Goal: Task Accomplishment & Management: Manage account settings

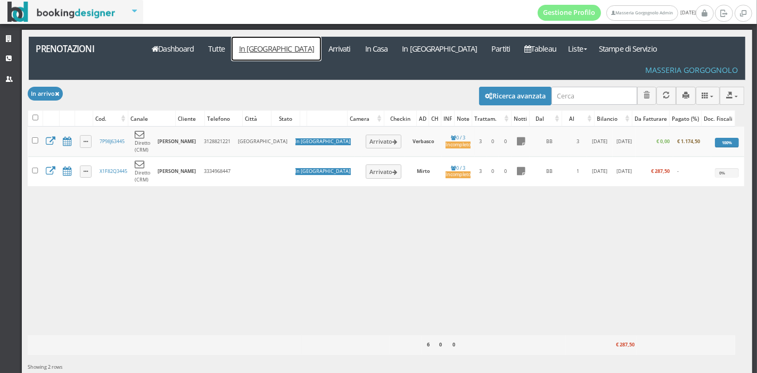
click at [256, 49] on link "In Arrivo" at bounding box center [276, 49] width 89 height 24
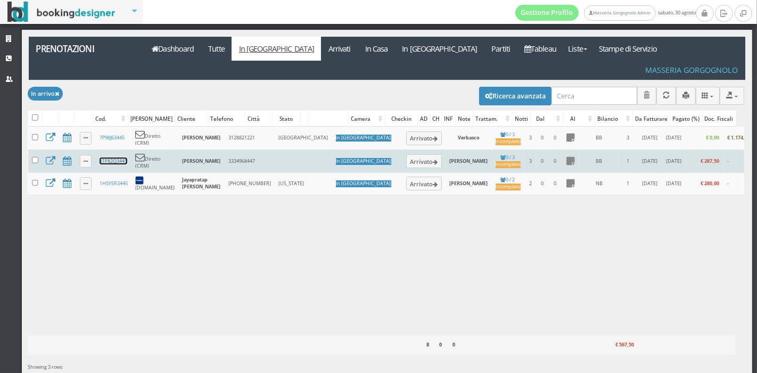
click at [109, 158] on link "X1F82Q3445" at bounding box center [114, 161] width 28 height 7
click at [406, 154] on button "Arrivato" at bounding box center [424, 161] width 36 height 14
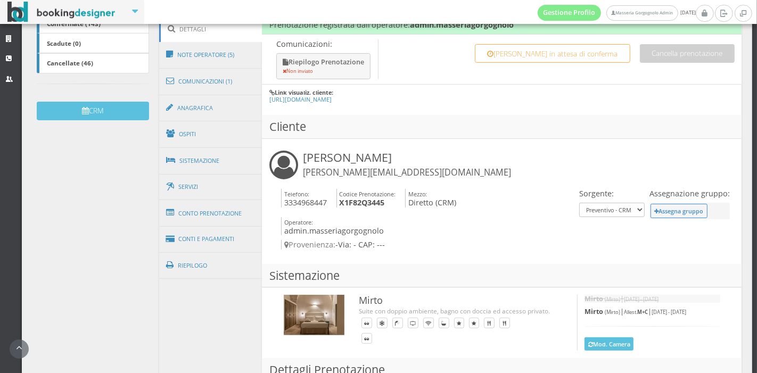
scroll to position [284, 0]
click at [206, 203] on link "Conto Prenotazione" at bounding box center [210, 213] width 103 height 28
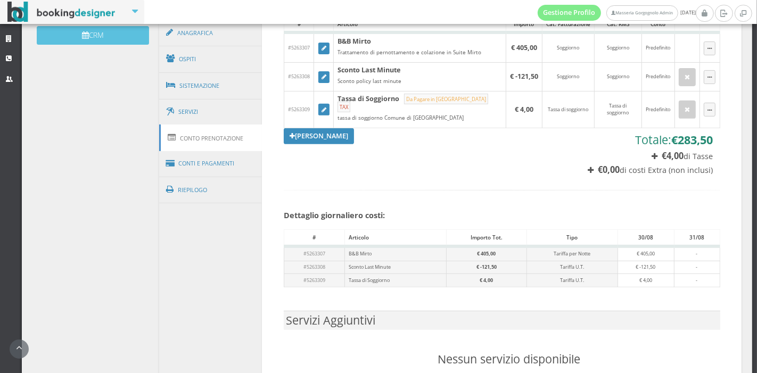
scroll to position [380, 0]
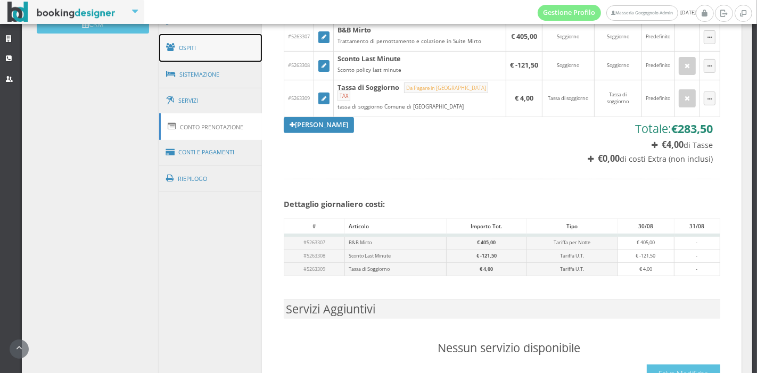
click at [216, 36] on link "Ospiti" at bounding box center [210, 48] width 103 height 28
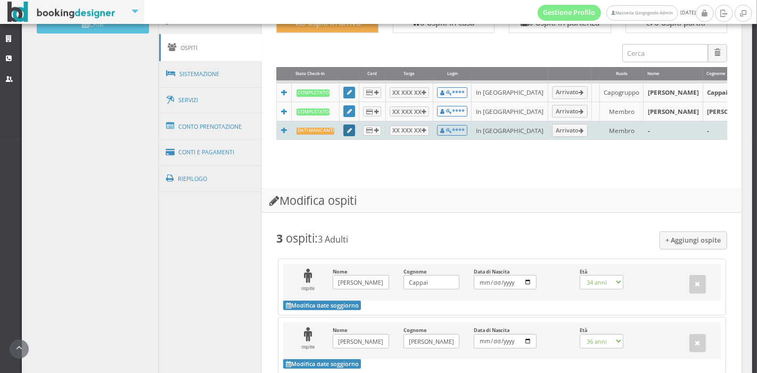
click at [347, 129] on icon at bounding box center [349, 131] width 5 height 6
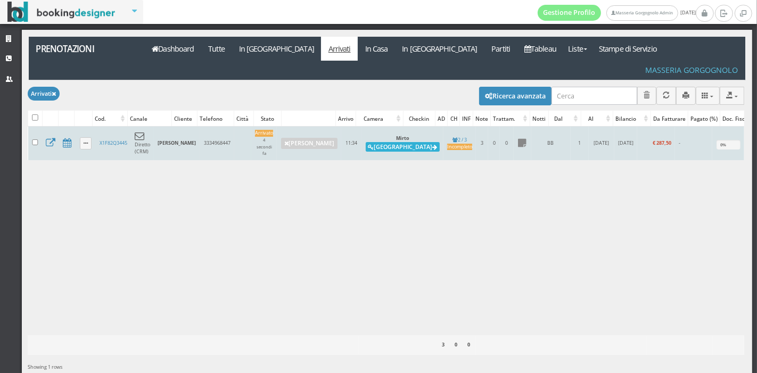
click at [372, 142] on button "Alloggia" at bounding box center [403, 147] width 74 height 10
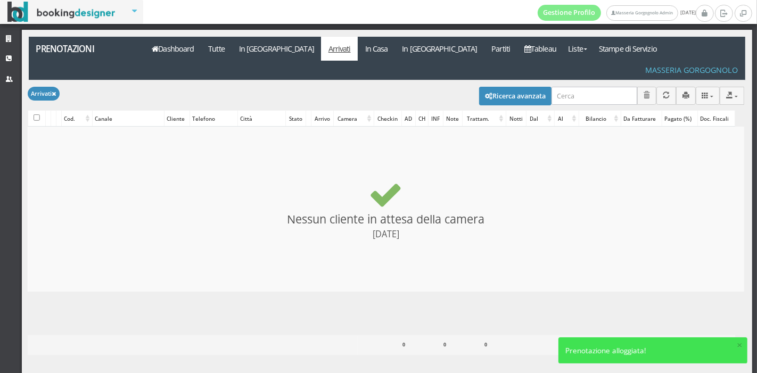
checkbox input "false"
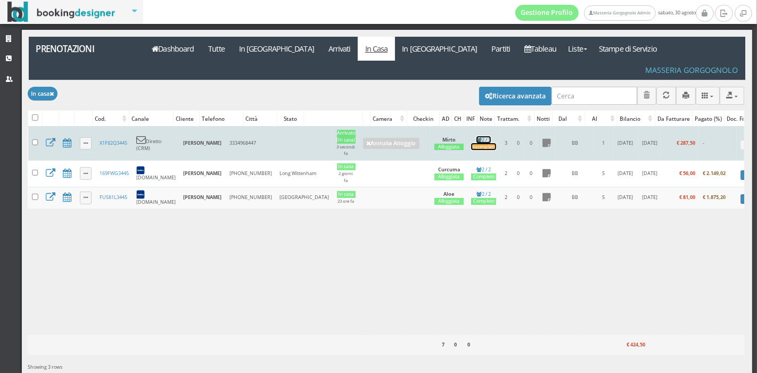
click at [471, 136] on link "2 / 3 Incompleto" at bounding box center [483, 143] width 25 height 14
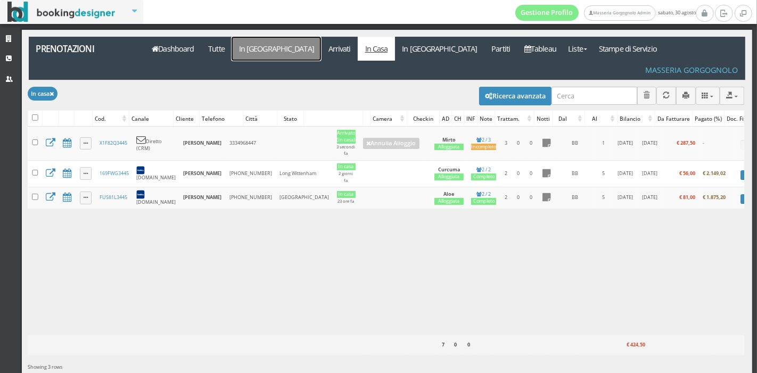
click at [253, 49] on link "In [GEOGRAPHIC_DATA]" at bounding box center [276, 49] width 89 height 24
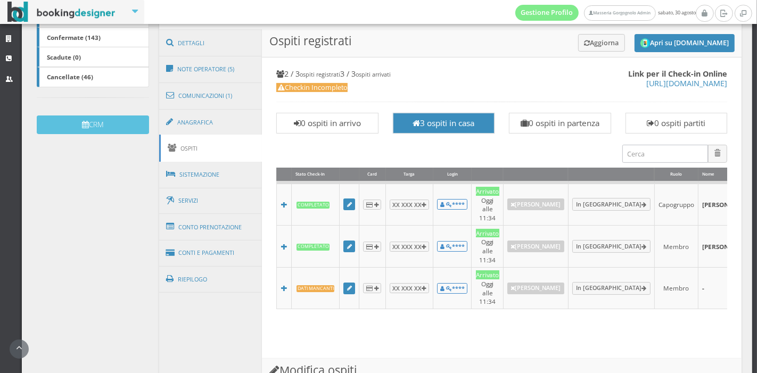
scroll to position [322, 0]
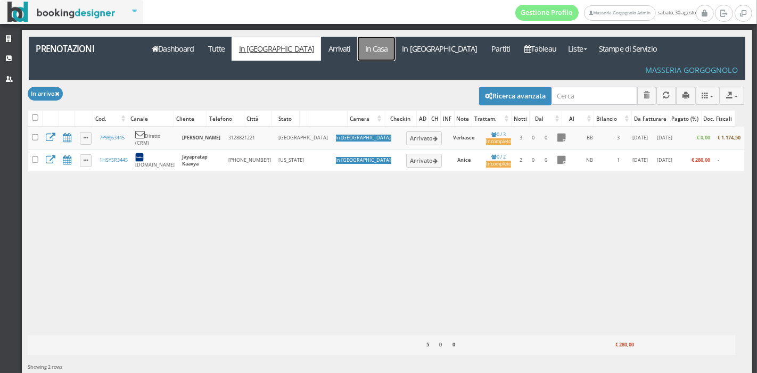
click at [358, 54] on link "In Casa" at bounding box center [376, 49] width 37 height 24
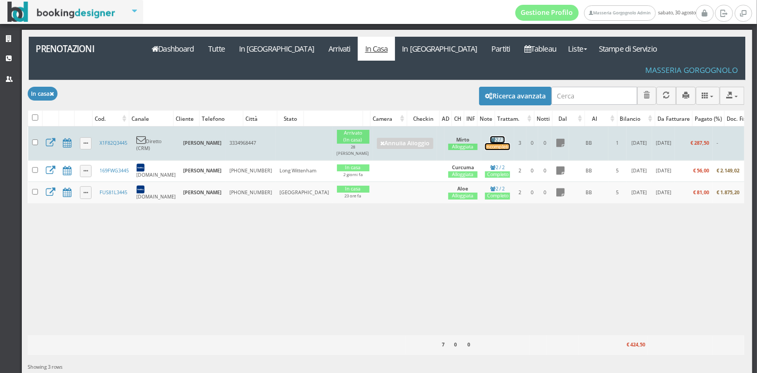
click at [485, 144] on div "Incompleto" at bounding box center [497, 147] width 25 height 7
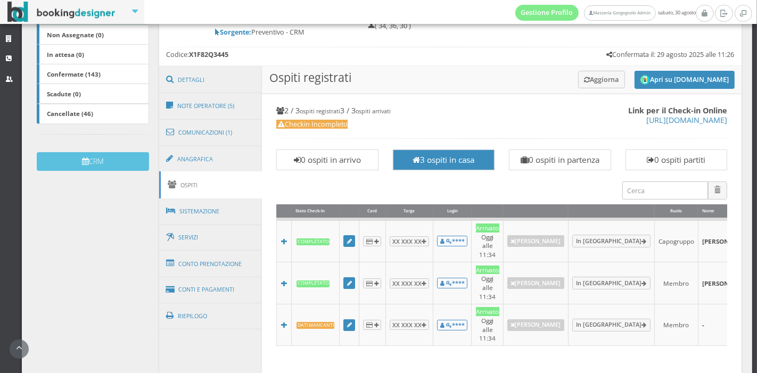
scroll to position [231, 0]
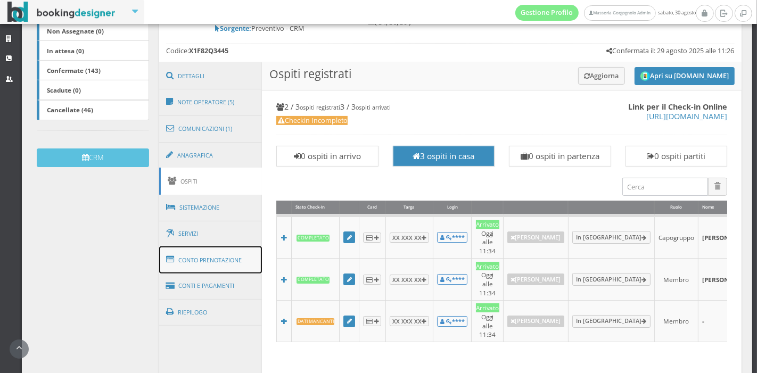
click at [199, 252] on link "Conto Prenotazione" at bounding box center [210, 261] width 103 height 28
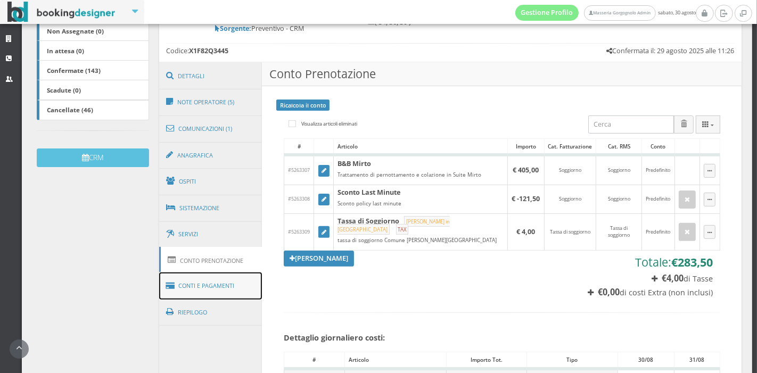
click at [219, 276] on link "Conti e Pagamenti" at bounding box center [210, 286] width 103 height 27
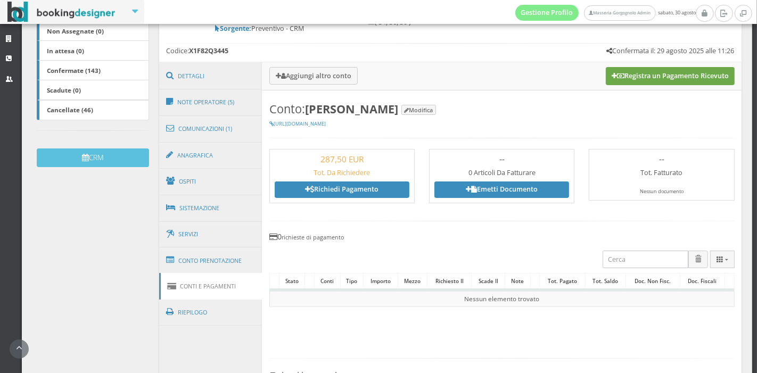
click at [633, 67] on button "Registra un Pagamento Ricevuto" at bounding box center [670, 76] width 129 height 18
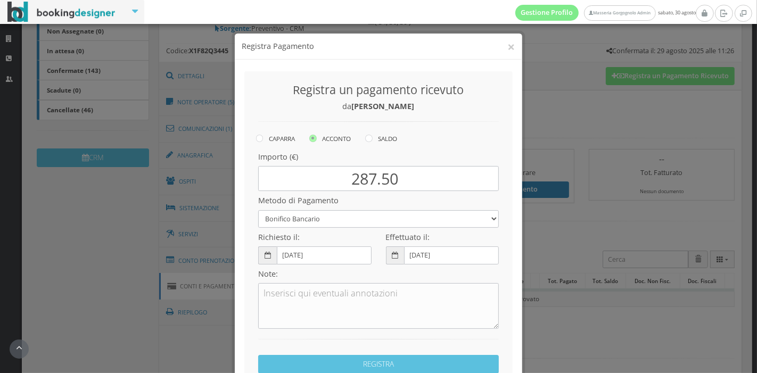
click at [377, 146] on div "CAPARRA ACCONTO SALDO" at bounding box center [386, 139] width 260 height 15
click at [368, 139] on icon at bounding box center [368, 138] width 7 height 7
radio input "true"
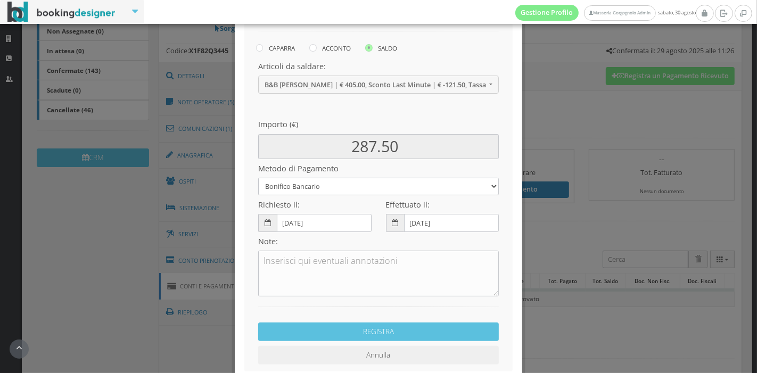
scroll to position [146, 0]
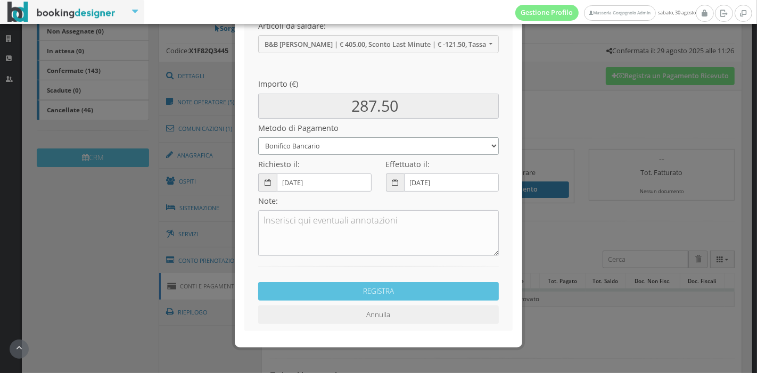
click at [322, 146] on select "Bonifico Bancario Carta di Credito Pay By Link Contanti Assegno Bancario Assegn…" at bounding box center [378, 146] width 241 height 18
select select
click at [258, 137] on select "Bonifico Bancario Carta di Credito Pay By Link Contanti Assegno Bancario Assegn…" at bounding box center [378, 146] width 241 height 18
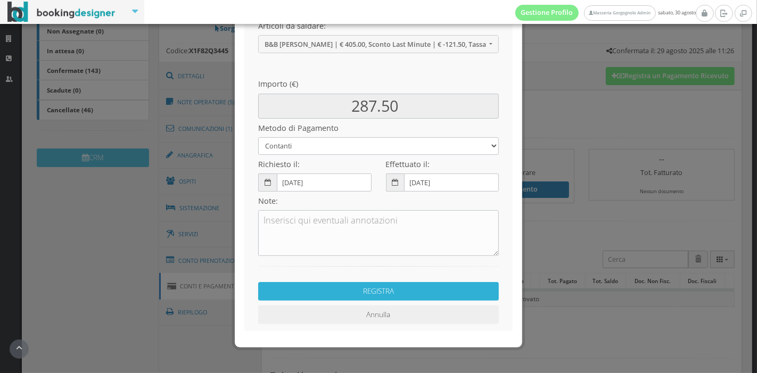
click at [330, 293] on button "REGISTRA" at bounding box center [378, 291] width 241 height 19
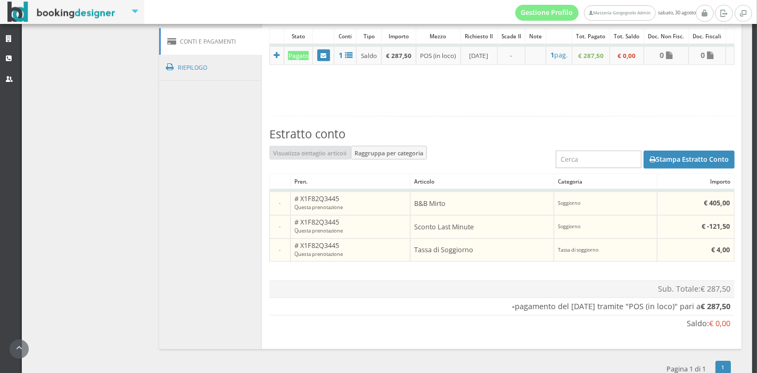
scroll to position [515, 0]
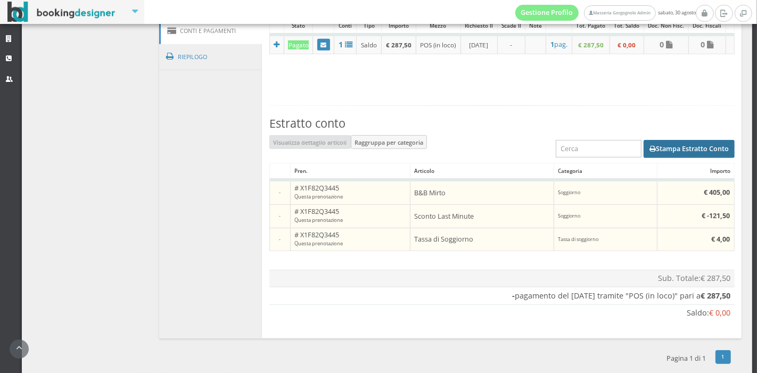
click at [656, 140] on button "Stampa Estratto Conto" at bounding box center [689, 149] width 91 height 18
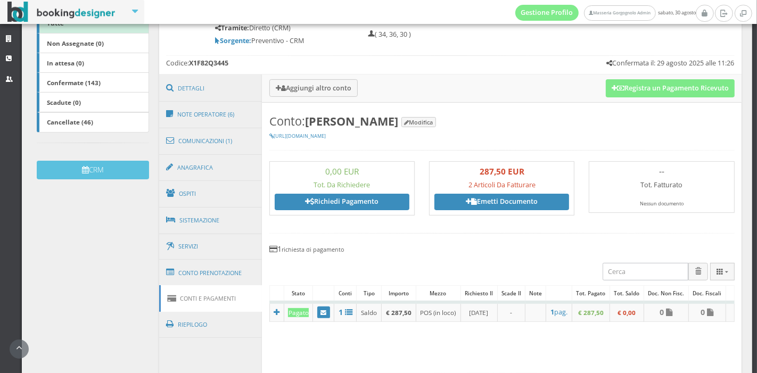
scroll to position [219, 0]
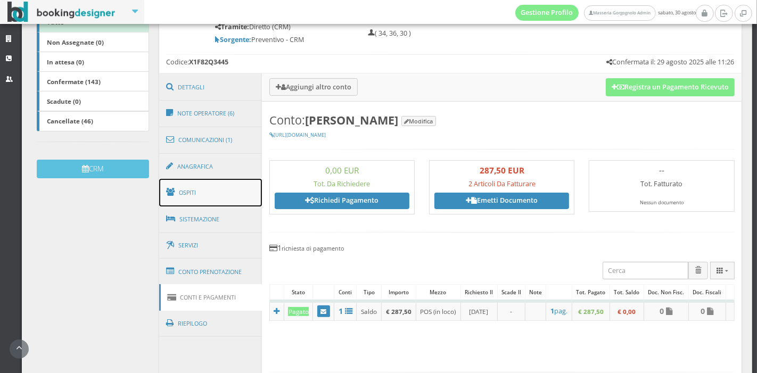
click at [211, 187] on link "Ospiti" at bounding box center [210, 193] width 103 height 28
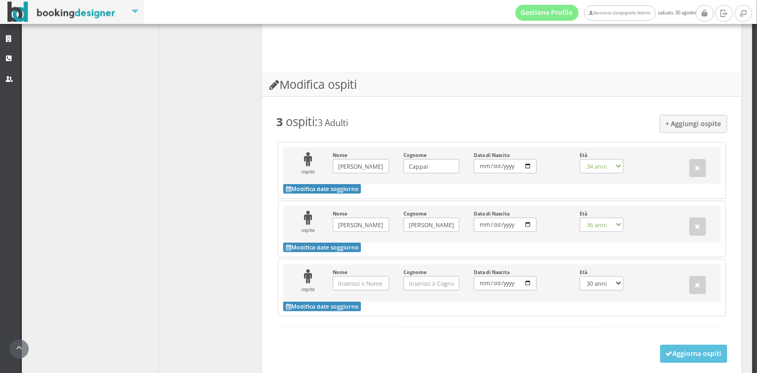
scroll to position [610, 0]
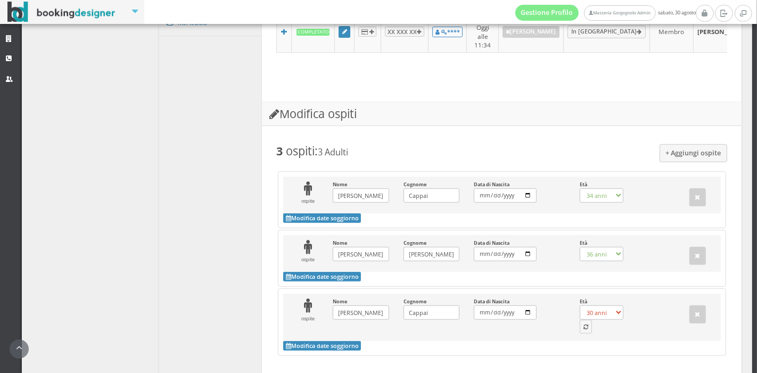
scroll to position [564, 0]
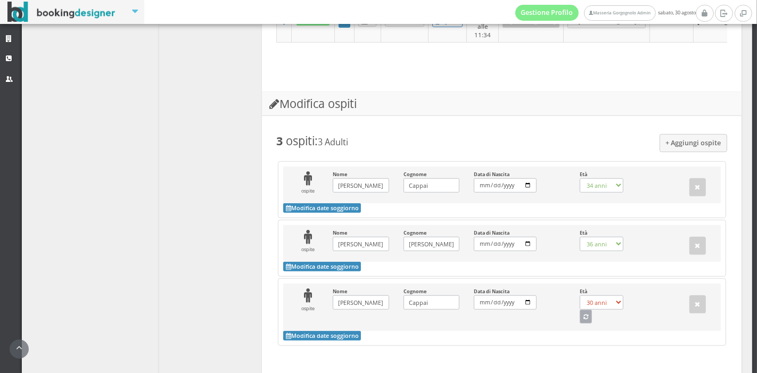
click at [584, 315] on icon "button" at bounding box center [586, 318] width 5 height 6
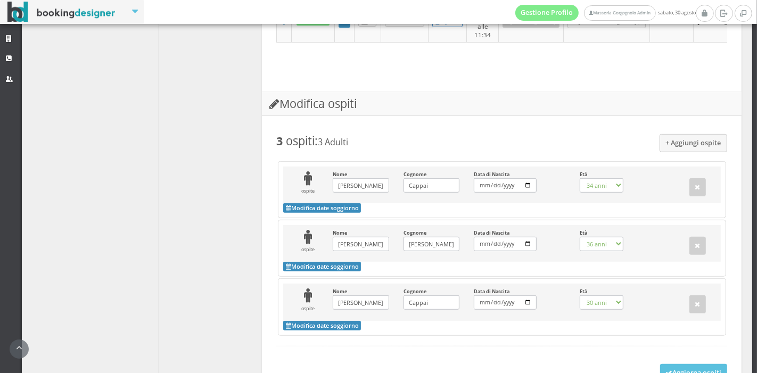
select select "1"
click at [660, 364] on button "Aggiorna ospiti" at bounding box center [694, 373] width 68 height 18
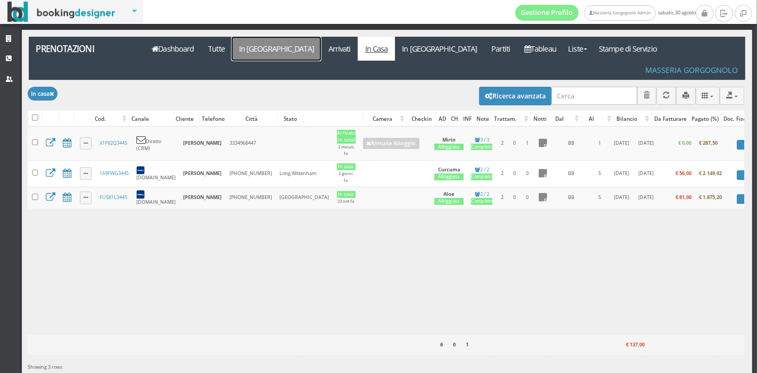
click at [250, 51] on link "In [GEOGRAPHIC_DATA]" at bounding box center [276, 49] width 89 height 24
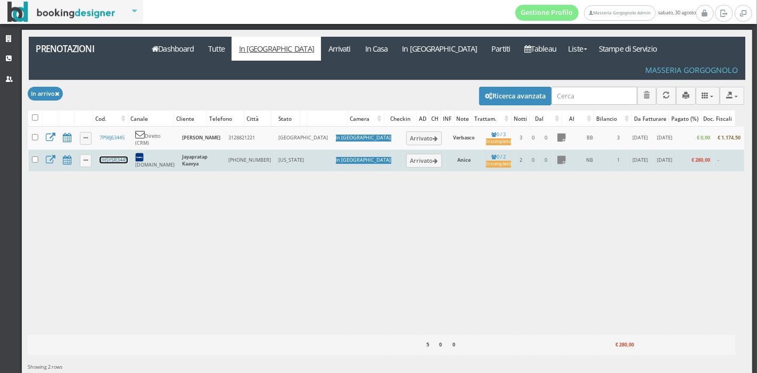
click at [108, 157] on link "1HSYSR3445" at bounding box center [114, 160] width 28 height 7
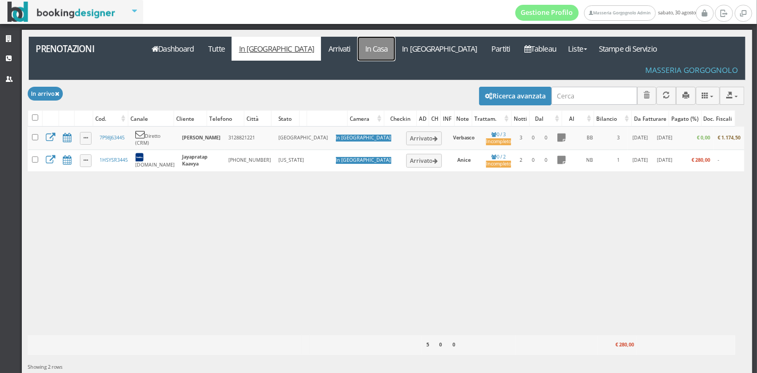
click at [358, 54] on link "In Casa" at bounding box center [376, 49] width 37 height 24
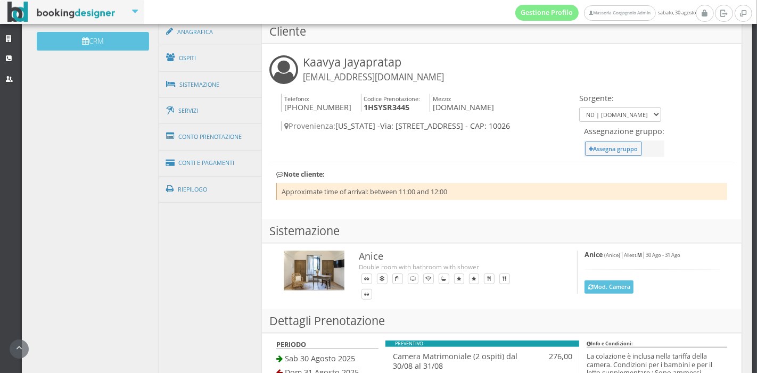
scroll to position [362, 0]
click at [212, 158] on link "Conti e Pagamenti" at bounding box center [210, 162] width 103 height 27
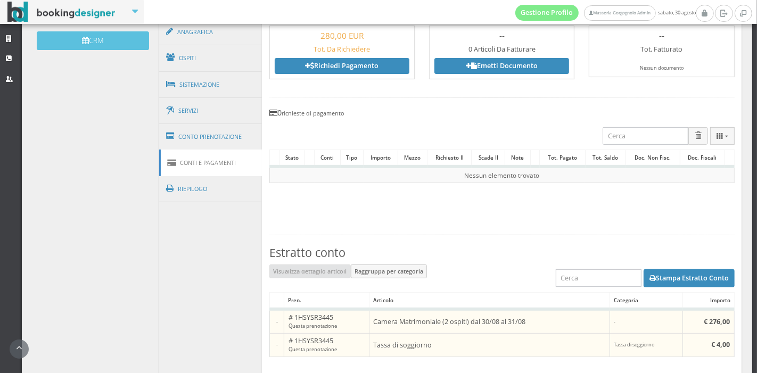
scroll to position [487, 0]
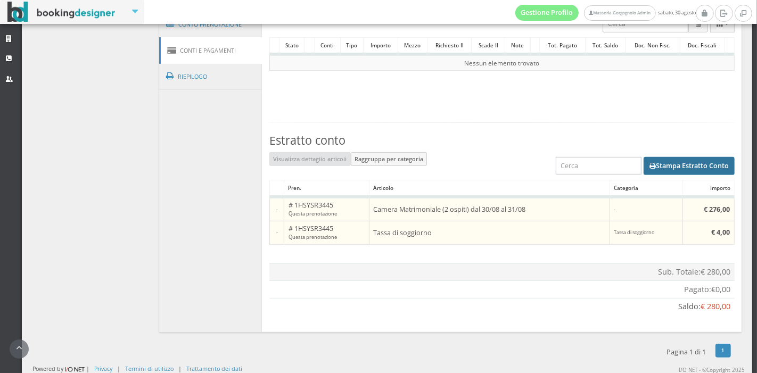
click at [665, 166] on button "Stampa Estratto Conto" at bounding box center [689, 166] width 91 height 18
click at [671, 171] on button "Stampa Estratto Conto" at bounding box center [689, 166] width 91 height 18
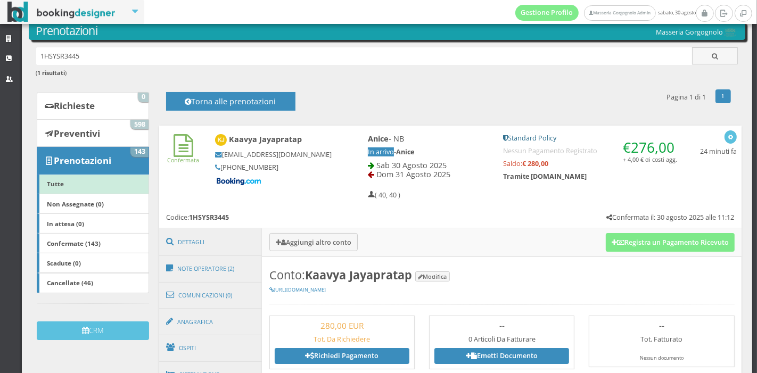
scroll to position [38, 0]
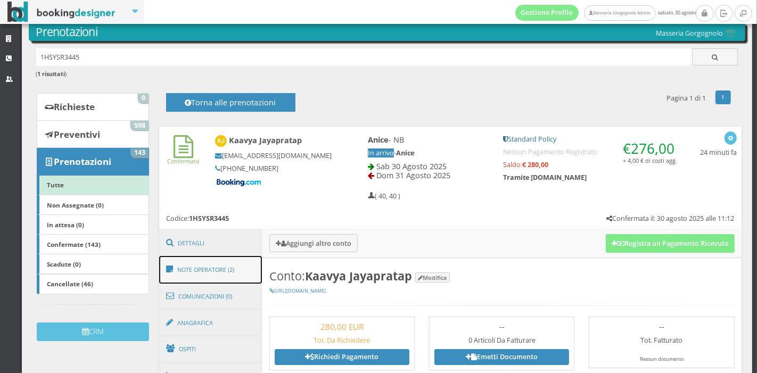
click at [224, 273] on link "Note Operatore (2)" at bounding box center [210, 270] width 103 height 28
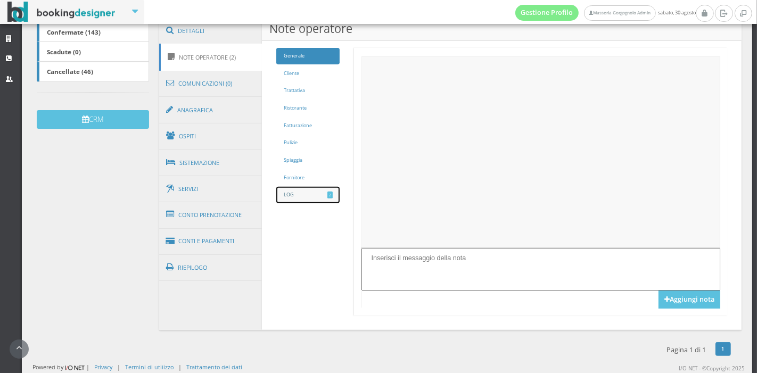
click at [310, 197] on link "LOG 2" at bounding box center [307, 195] width 63 height 17
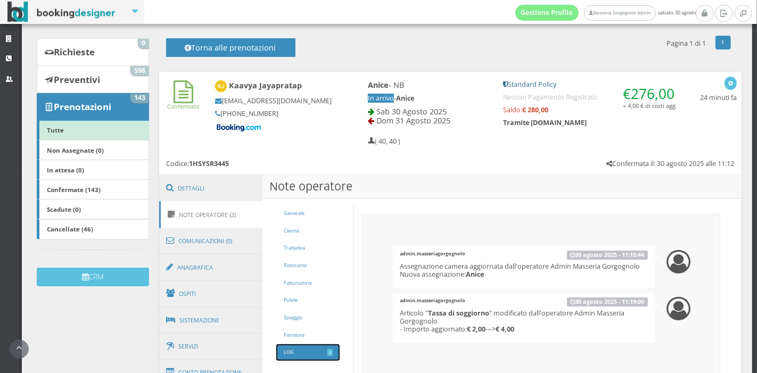
scroll to position [0, 0]
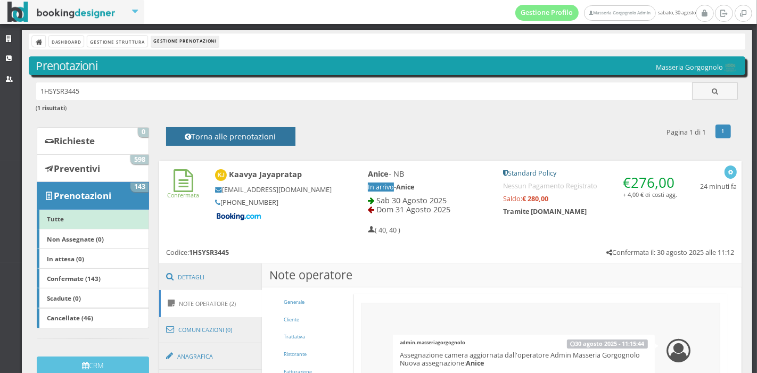
click at [245, 136] on h4 "Torna alle prenotazioni" at bounding box center [230, 140] width 105 height 17
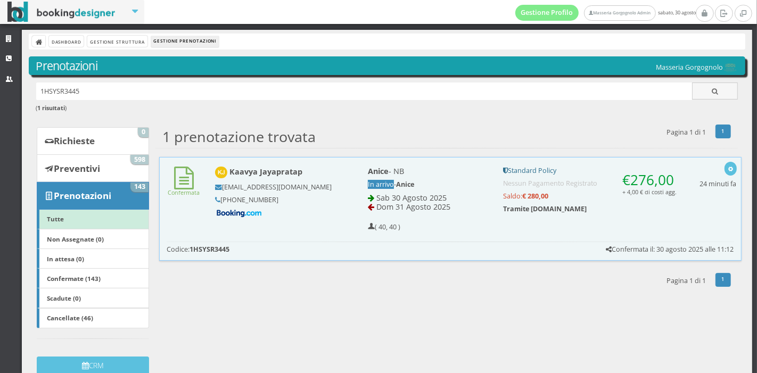
scroll to position [15, 0]
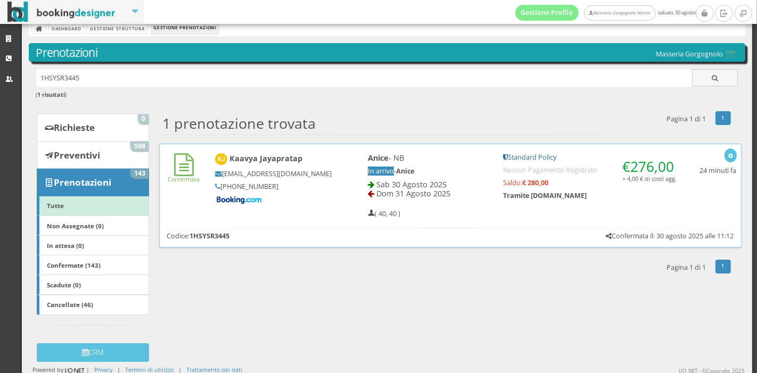
click at [269, 189] on h5 "[PHONE_NUMBER]" at bounding box center [273, 187] width 117 height 8
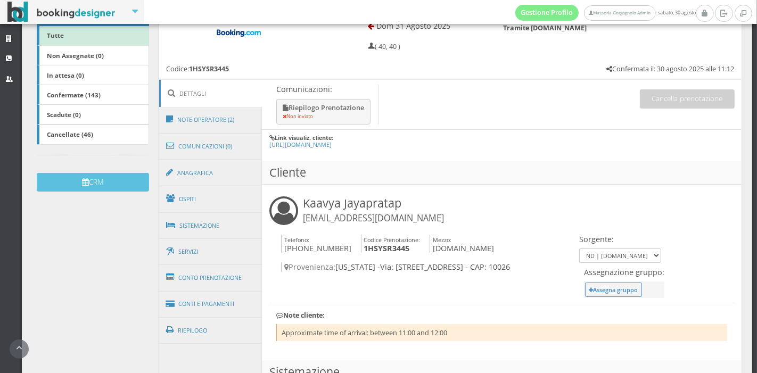
scroll to position [209, 0]
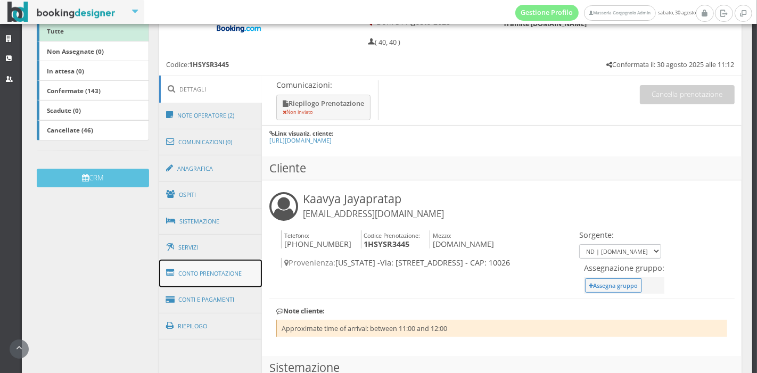
click at [216, 267] on link "Conto Prenotazione" at bounding box center [210, 274] width 103 height 28
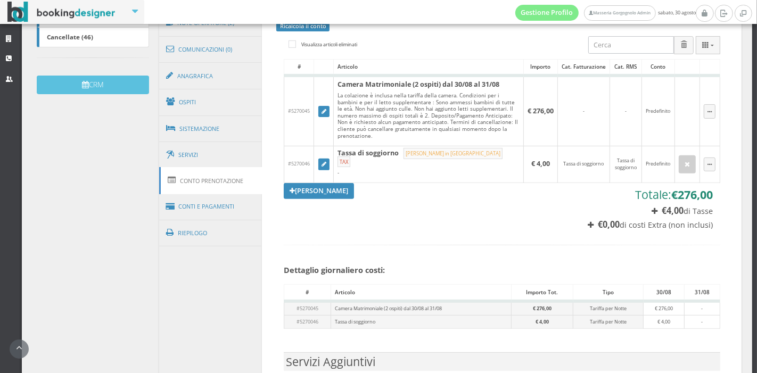
scroll to position [313, 0]
click at [211, 212] on link "Conti e Pagamenti" at bounding box center [210, 206] width 103 height 27
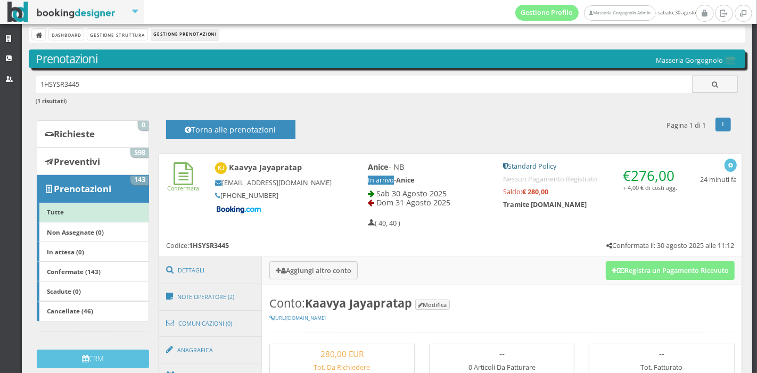
scroll to position [0, 0]
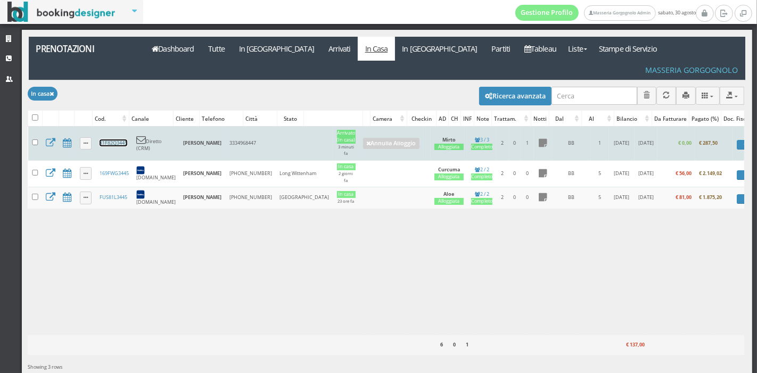
click at [114, 140] on link "X1F82Q3445" at bounding box center [114, 143] width 28 height 7
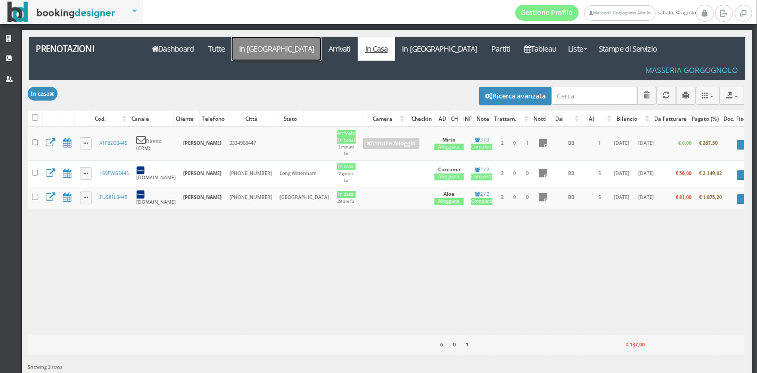
click at [239, 42] on link "In Arrivo" at bounding box center [276, 49] width 89 height 24
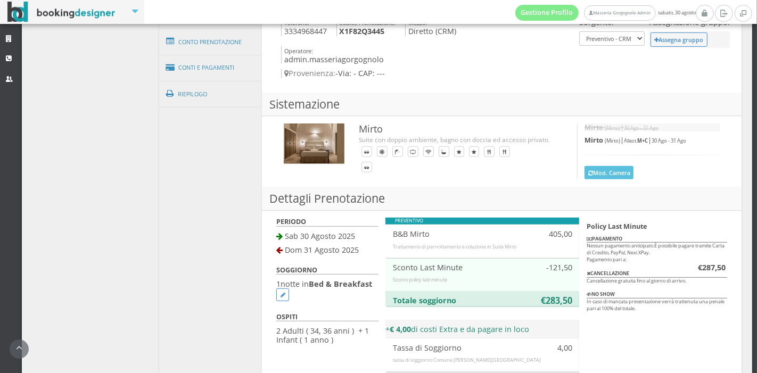
scroll to position [482, 0]
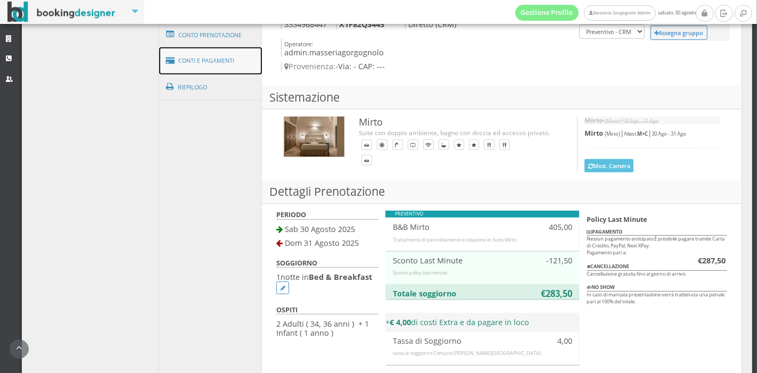
click at [249, 59] on link "Conti e Pagamenti" at bounding box center [210, 60] width 103 height 27
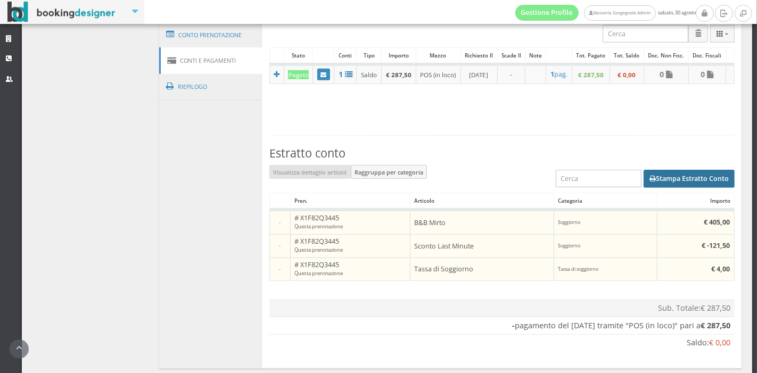
click at [684, 177] on button "Stampa Estratto Conto" at bounding box center [689, 179] width 91 height 18
click at [667, 170] on button "Stampa Estratto Conto" at bounding box center [689, 179] width 91 height 18
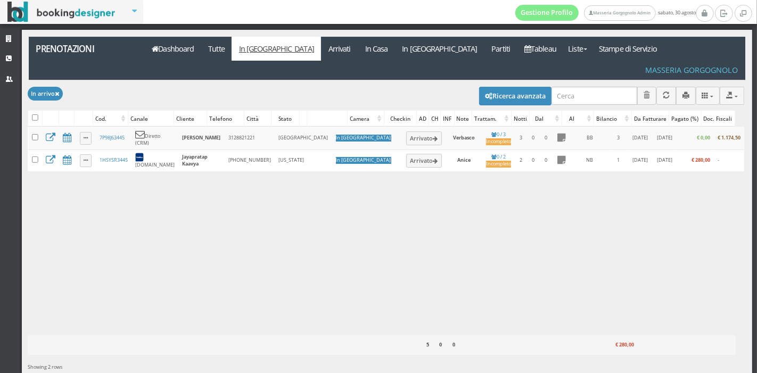
click at [390, 253] on div "Caricamento in corso Cod. Canale Cliente Telefono Città Stato Camera Checkin AD…" at bounding box center [386, 231] width 717 height 209
